Goal: Information Seeking & Learning: Understand process/instructions

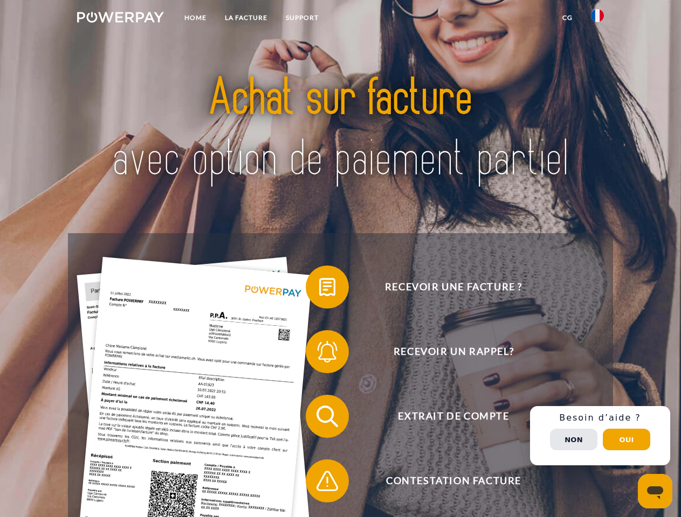
click at [120, 19] on img at bounding box center [120, 17] width 87 height 11
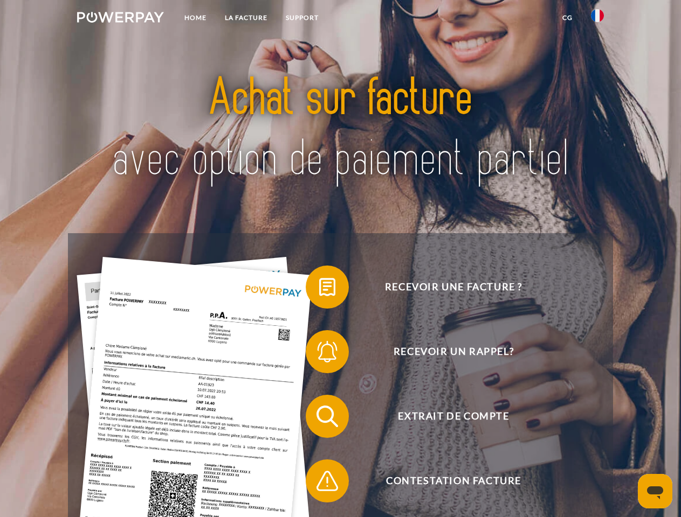
click at [597, 19] on img at bounding box center [597, 15] width 13 height 13
click at [567, 18] on link "CG" at bounding box center [567, 17] width 29 height 19
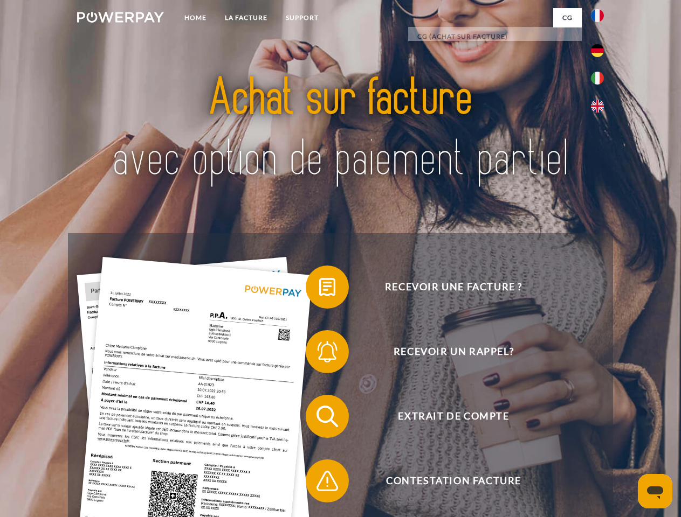
click at [319, 289] on span at bounding box center [311, 287] width 54 height 54
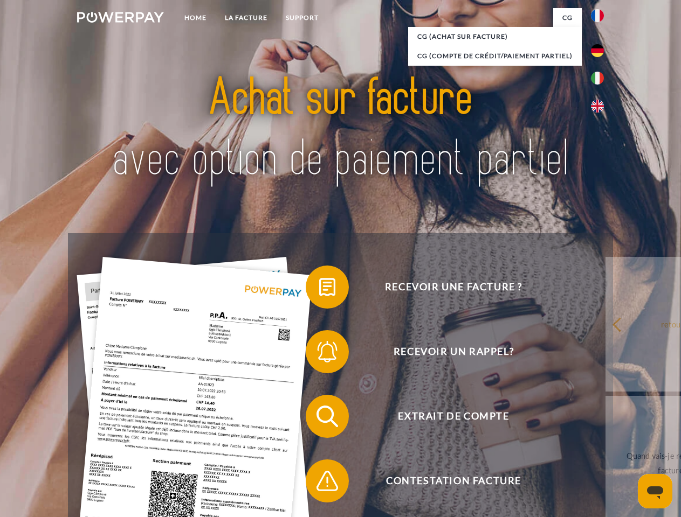
click at [319, 354] on span at bounding box center [311, 352] width 54 height 54
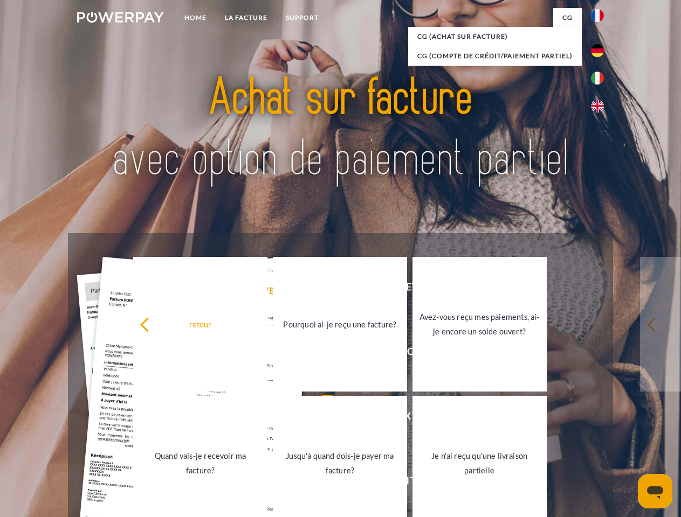
click at [319, 419] on link "Jusqu'à quand dois-je payer ma facture?" at bounding box center [340, 463] width 134 height 135
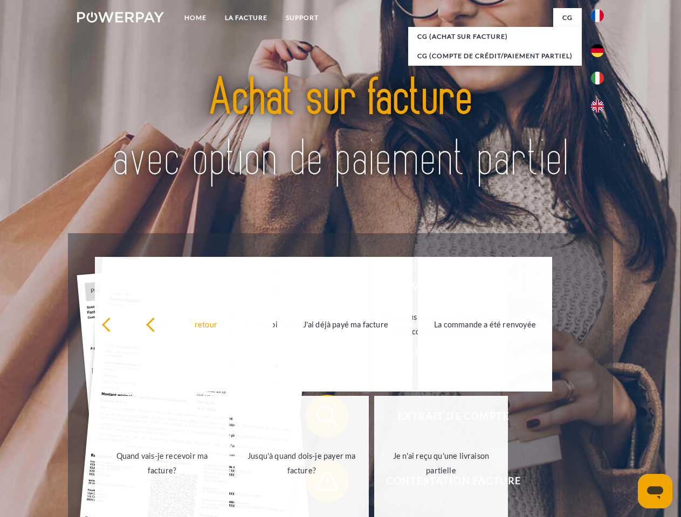
click at [319, 483] on span at bounding box center [311, 481] width 54 height 54
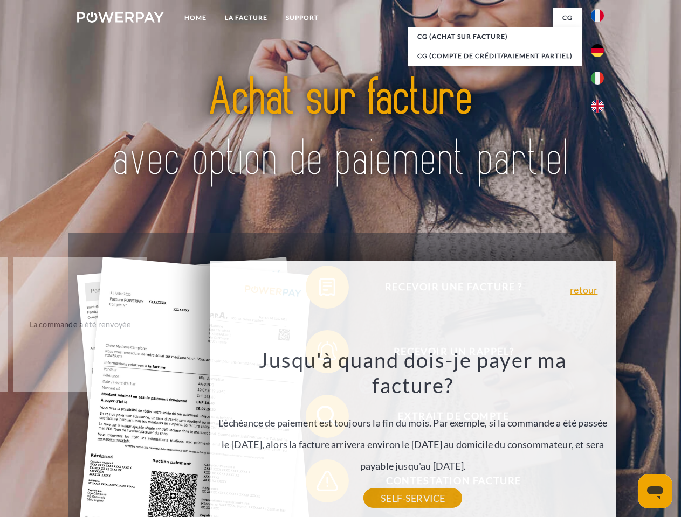
click at [600, 436] on div "Recevoir une facture ? Recevoir un rappel? Extrait de compte retour" at bounding box center [340, 448] width 544 height 431
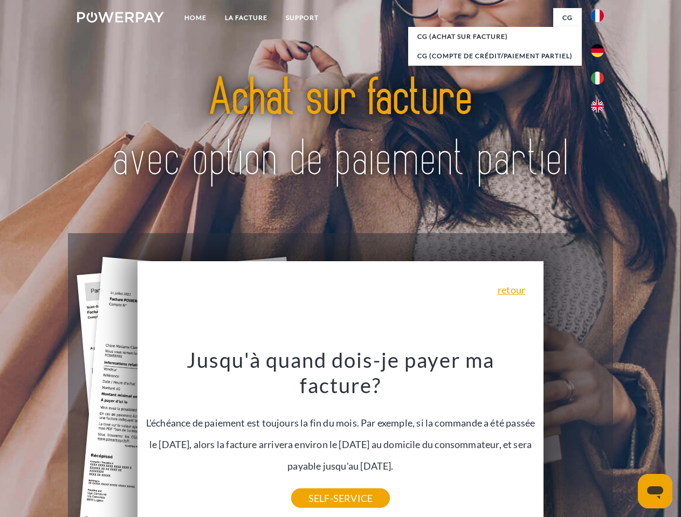
click at [573, 438] on span "Extrait de compte" at bounding box center [453, 416] width 264 height 43
click at [626, 440] on header "Home LA FACTURE Support" at bounding box center [340, 372] width 681 height 744
